Goal: Register for event/course

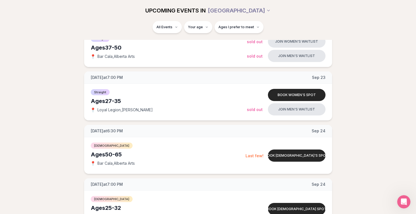
scroll to position [369, 0]
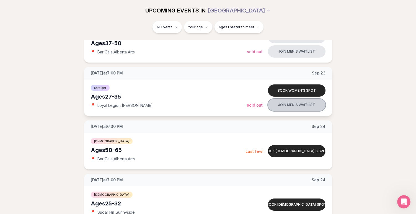
click at [286, 106] on button "Join men's waitlist" at bounding box center [297, 105] width 58 height 12
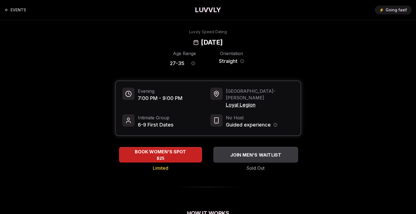
click at [258, 152] on div "JOIN MEN'S WAITLIST" at bounding box center [255, 154] width 85 height 9
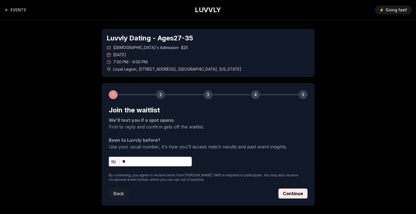
click at [169, 166] on input "**" at bounding box center [150, 161] width 83 height 10
